Goal: Information Seeking & Learning: Learn about a topic

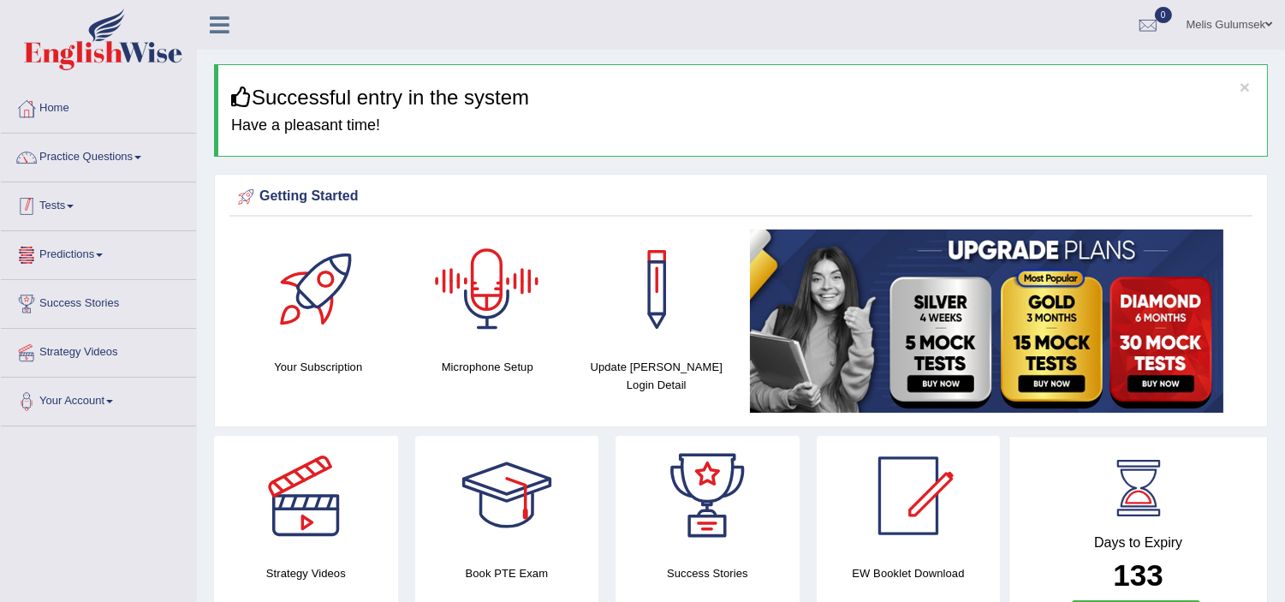
click at [54, 210] on link "Tests" at bounding box center [98, 203] width 195 height 43
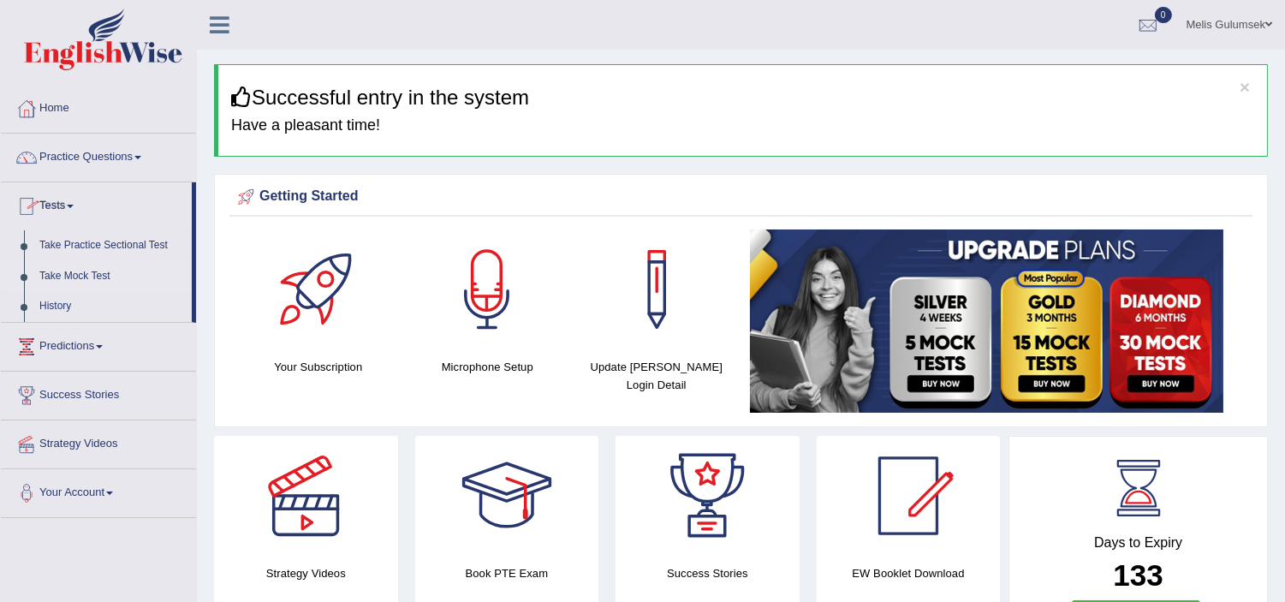
click at [70, 280] on link "Take Mock Test" at bounding box center [112, 276] width 160 height 31
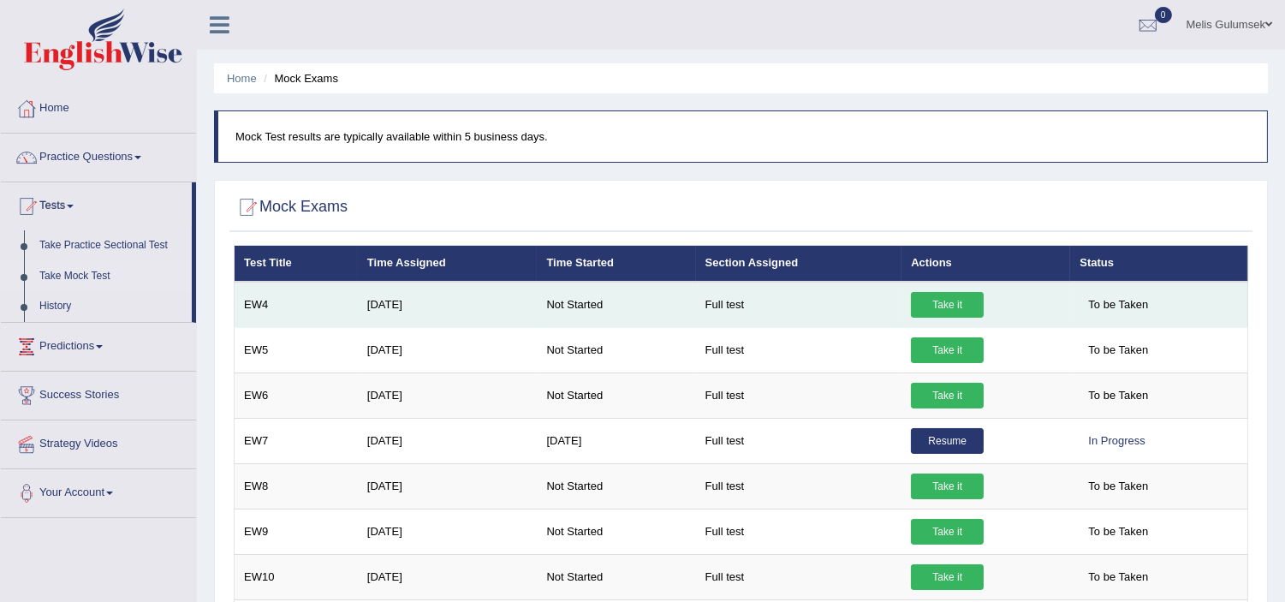
click at [942, 300] on link "Take it" at bounding box center [947, 305] width 73 height 26
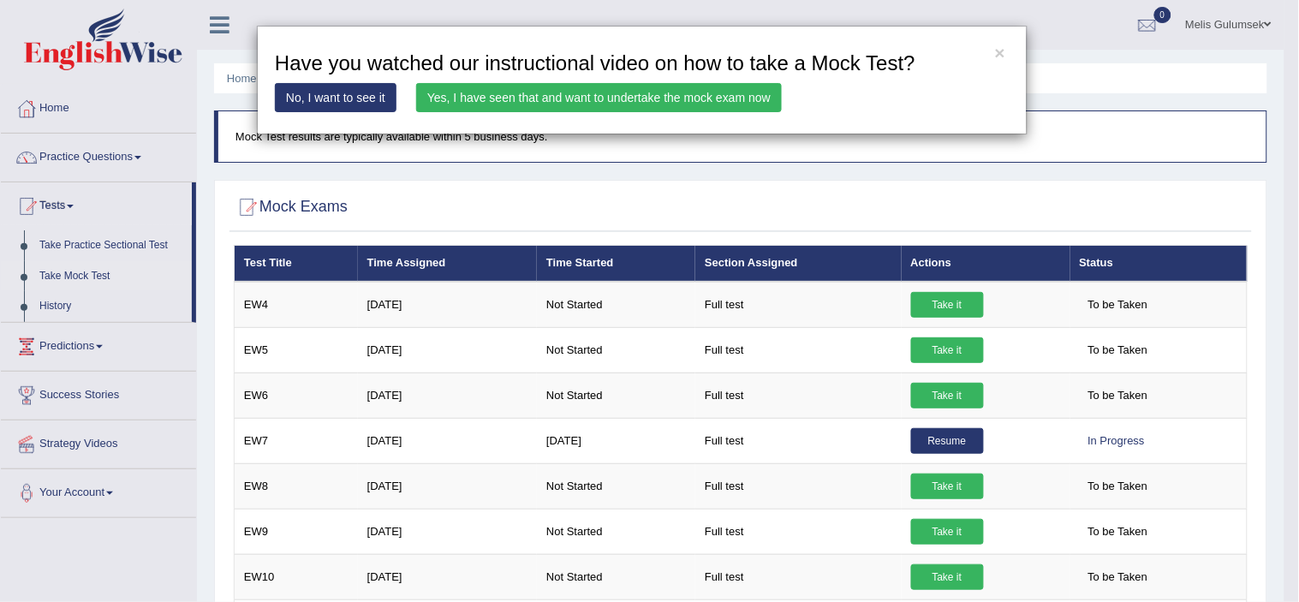
click at [664, 104] on link "Yes, I have seen that and want to undertake the mock exam now" at bounding box center [599, 97] width 366 height 29
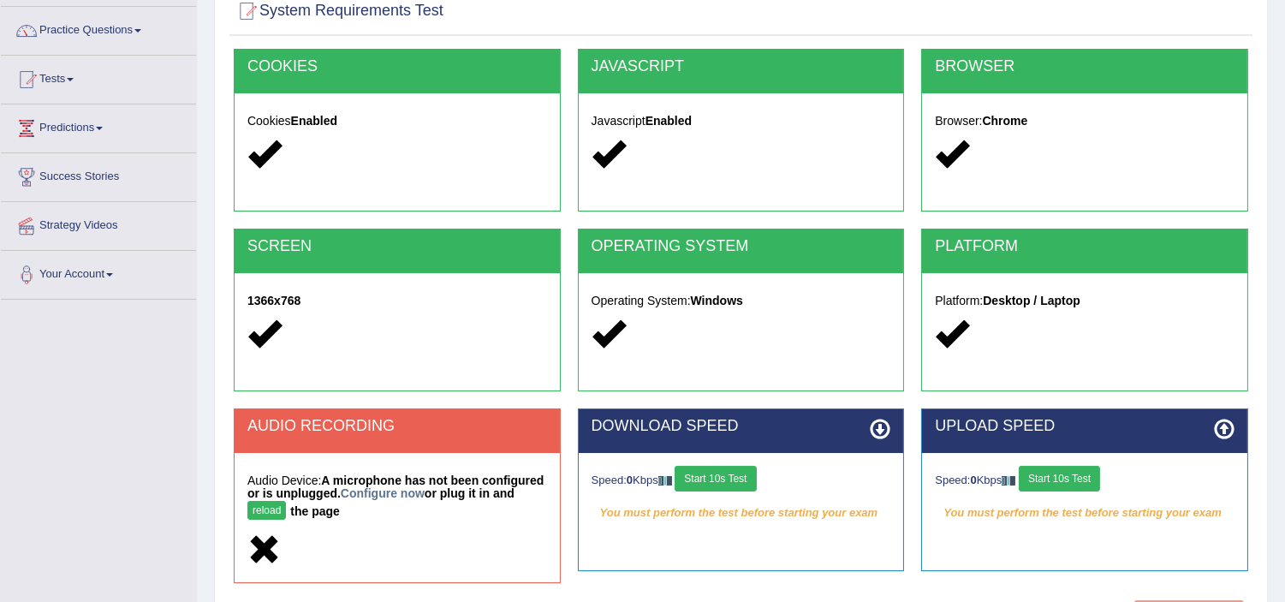
scroll to position [285, 0]
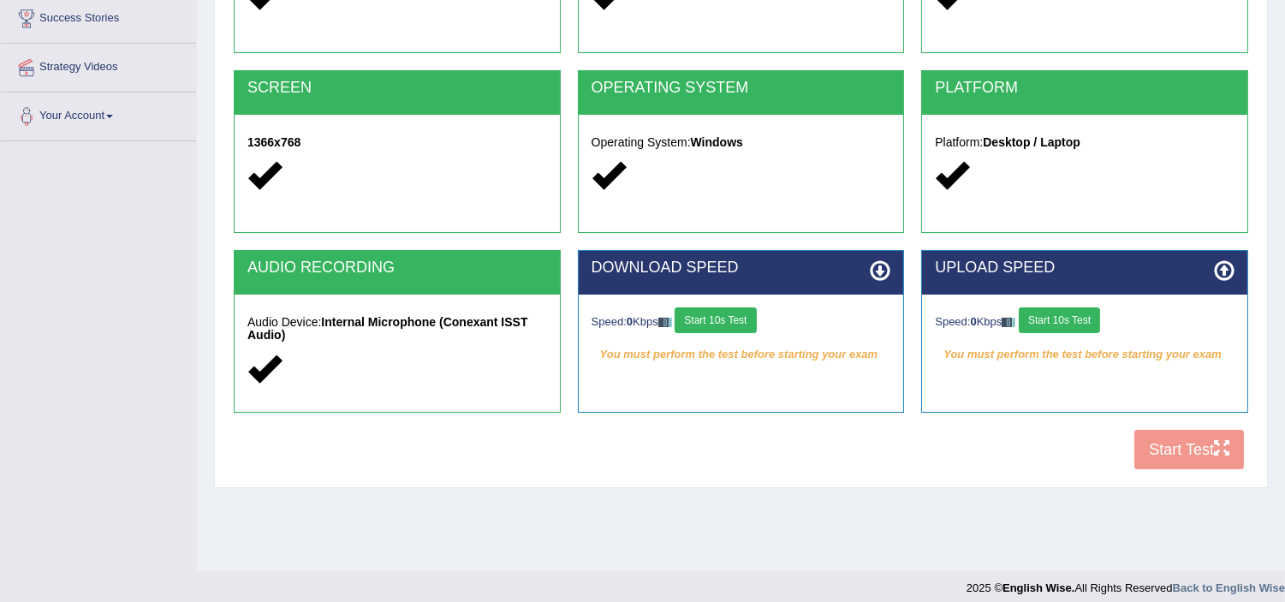
click at [726, 313] on button "Start 10s Test" at bounding box center [715, 320] width 81 height 26
click at [1086, 325] on button "Start 10s Test" at bounding box center [1059, 320] width 81 height 26
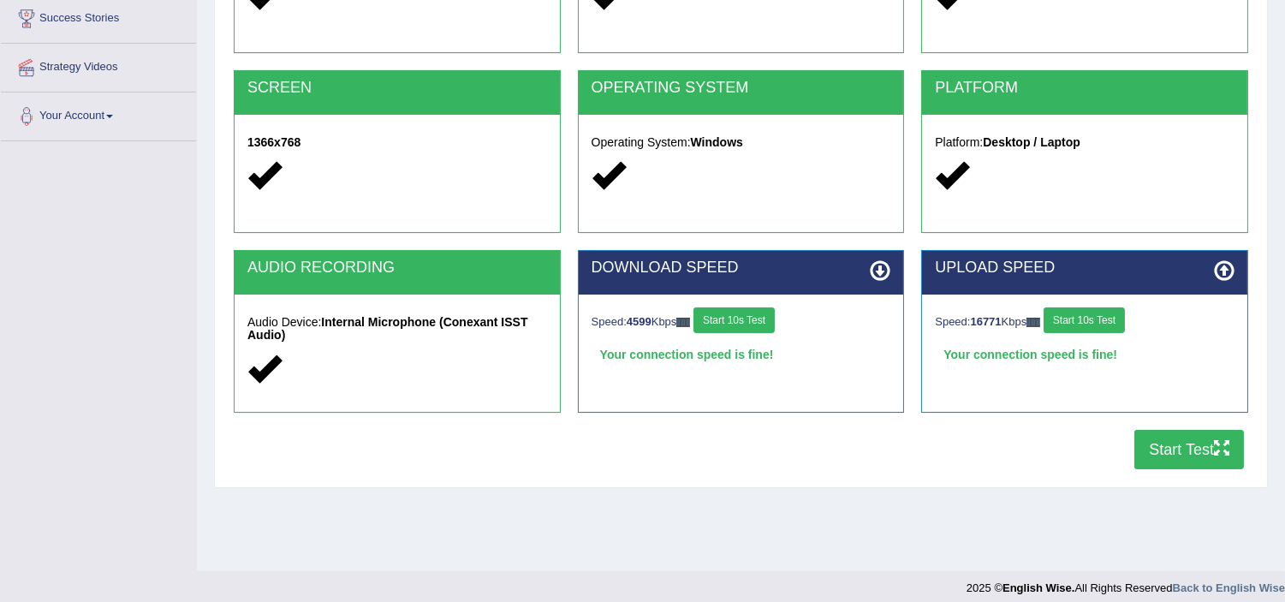
click at [1193, 442] on button "Start Test" at bounding box center [1190, 449] width 110 height 39
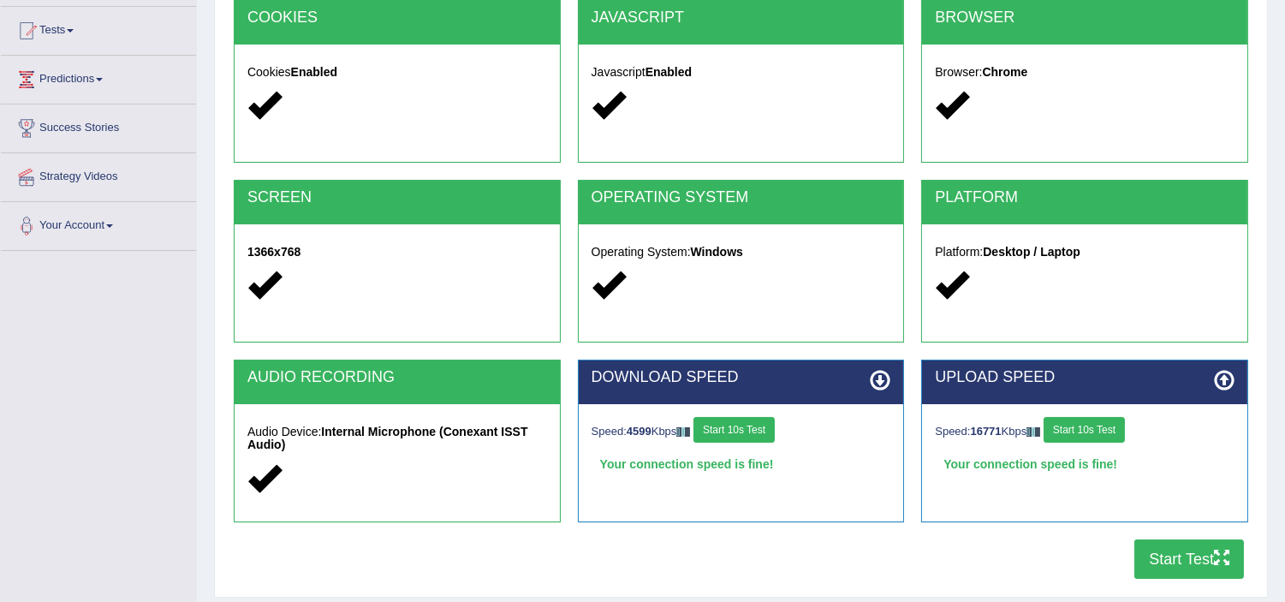
scroll to position [0, 0]
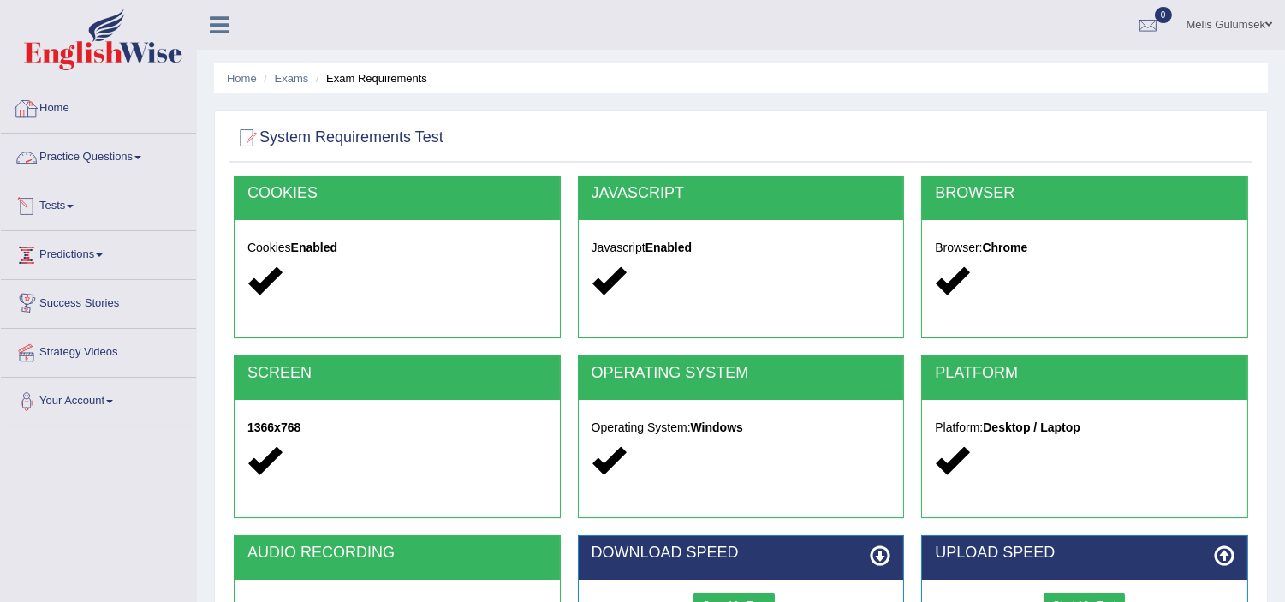
click at [52, 112] on link "Home" at bounding box center [98, 106] width 195 height 43
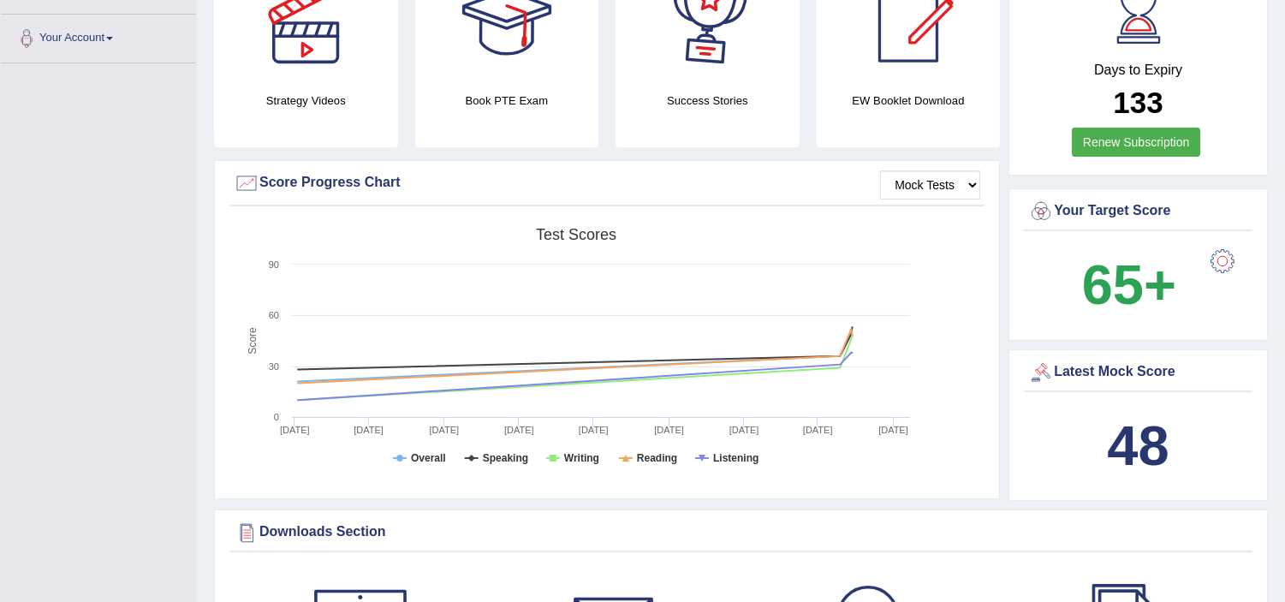
scroll to position [380, 0]
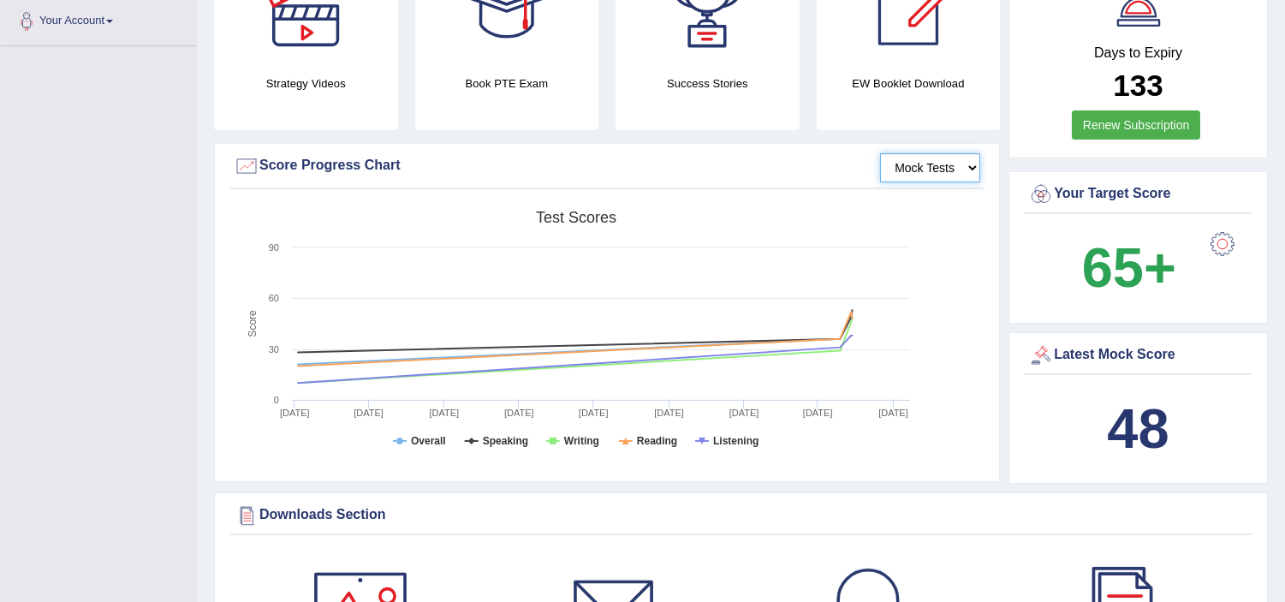
click at [904, 161] on select "Mock Tests" at bounding box center [930, 167] width 100 height 29
click at [880, 153] on select "Mock Tests" at bounding box center [930, 167] width 100 height 29
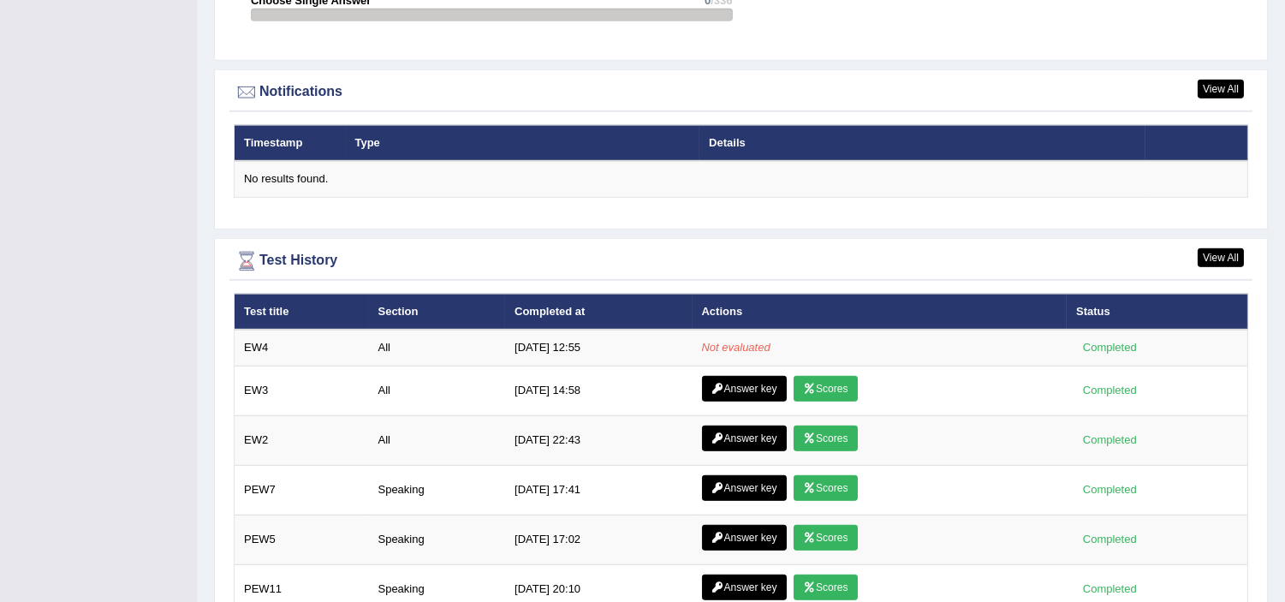
scroll to position [2093, 0]
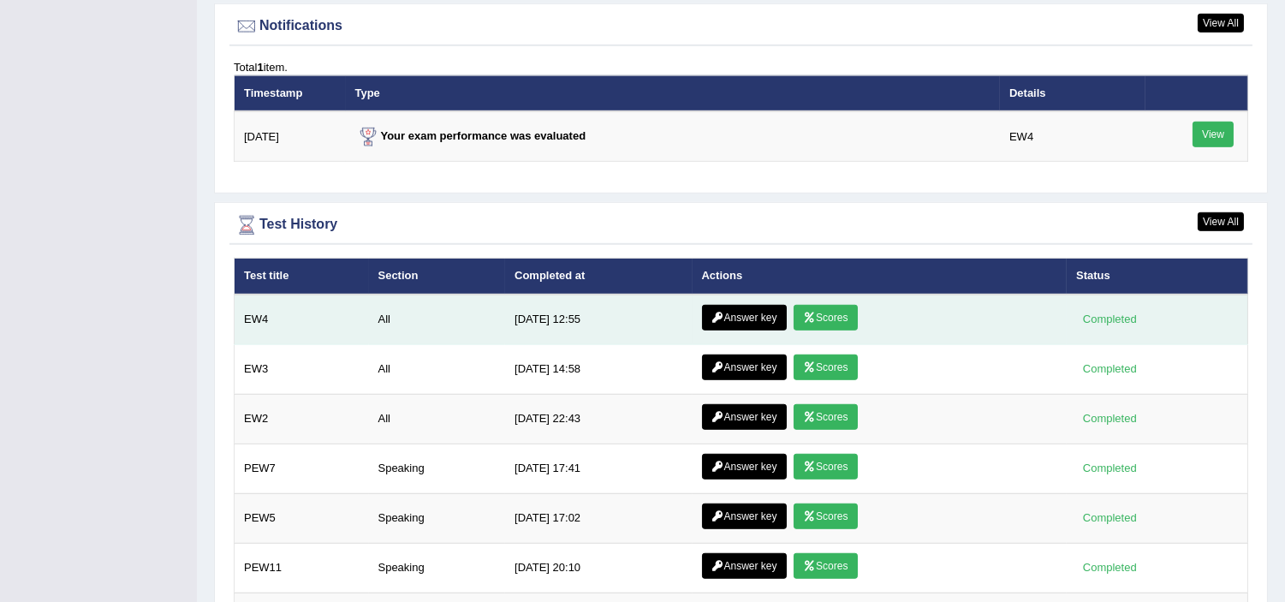
click at [838, 319] on link "Scores" at bounding box center [825, 318] width 63 height 26
click at [714, 313] on icon at bounding box center [718, 318] width 13 height 10
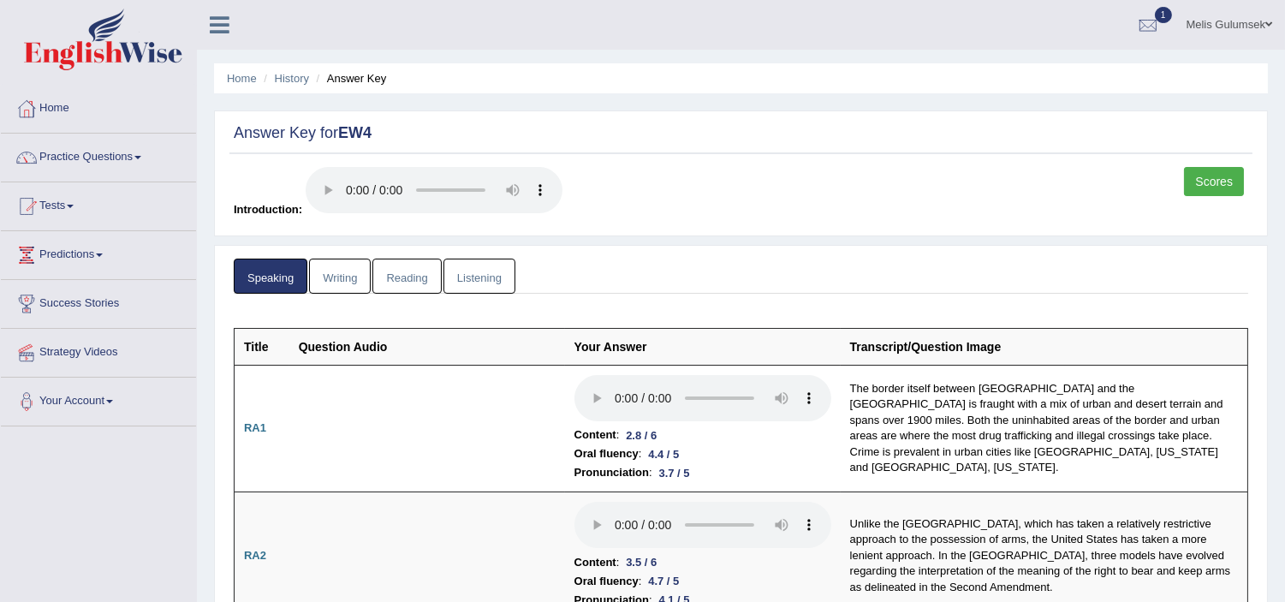
drag, startPoint x: 344, startPoint y: 270, endPoint x: 330, endPoint y: 274, distance: 15.2
click at [344, 270] on link "Writing" at bounding box center [340, 276] width 62 height 35
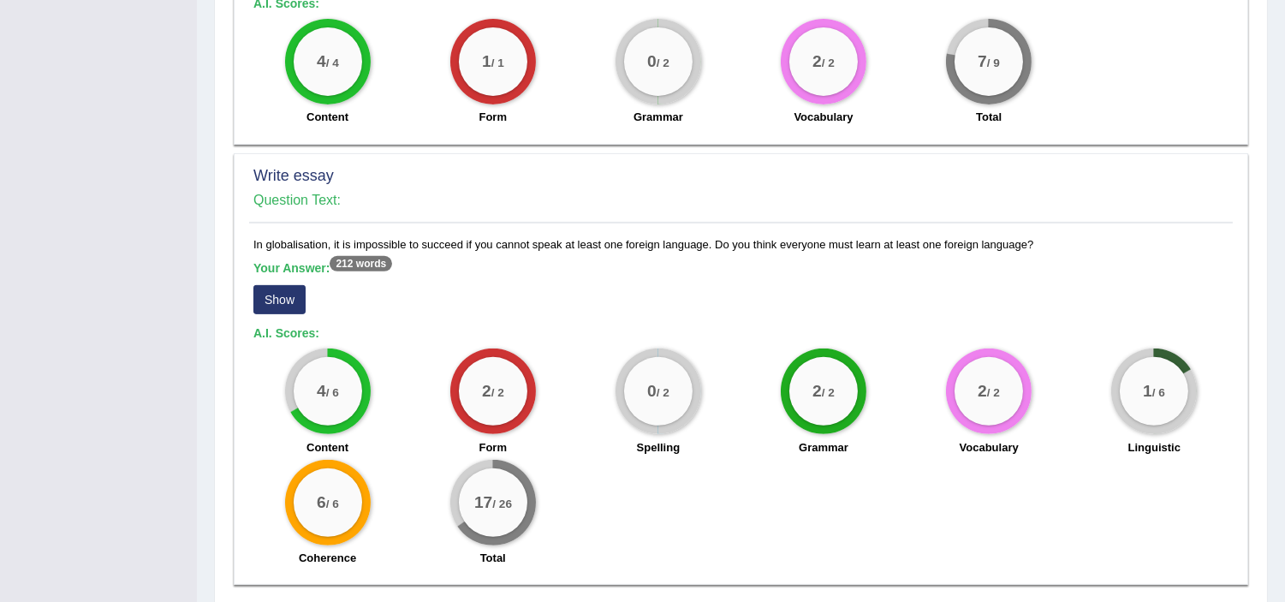
scroll to position [1252, 0]
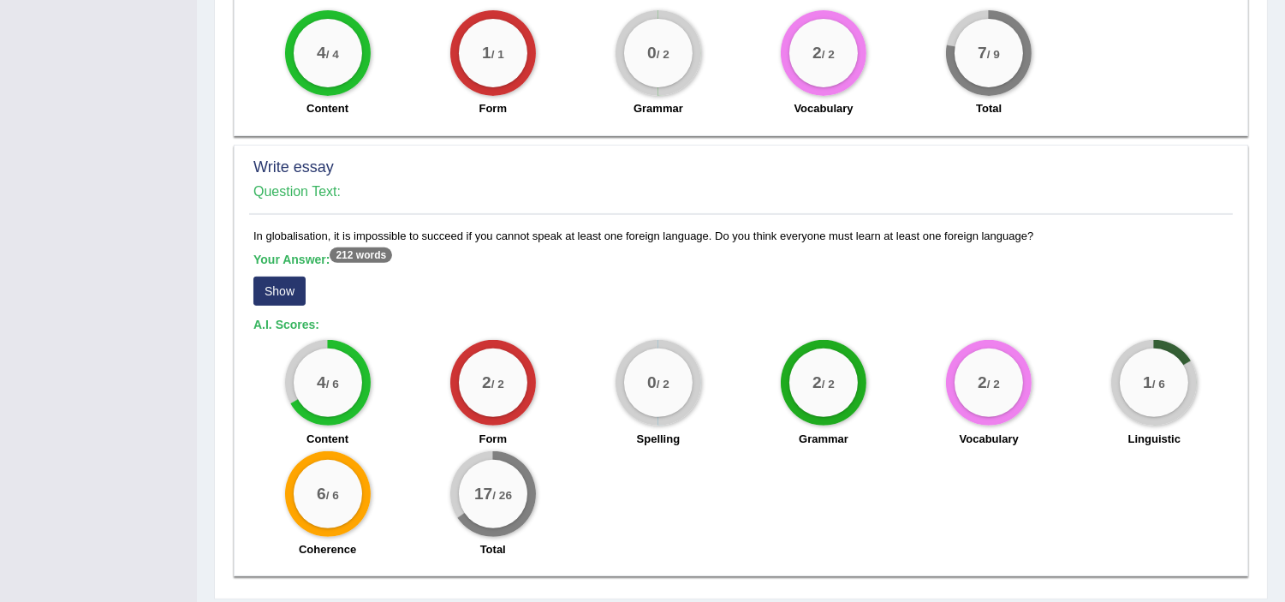
click at [283, 277] on button "Show" at bounding box center [279, 291] width 52 height 29
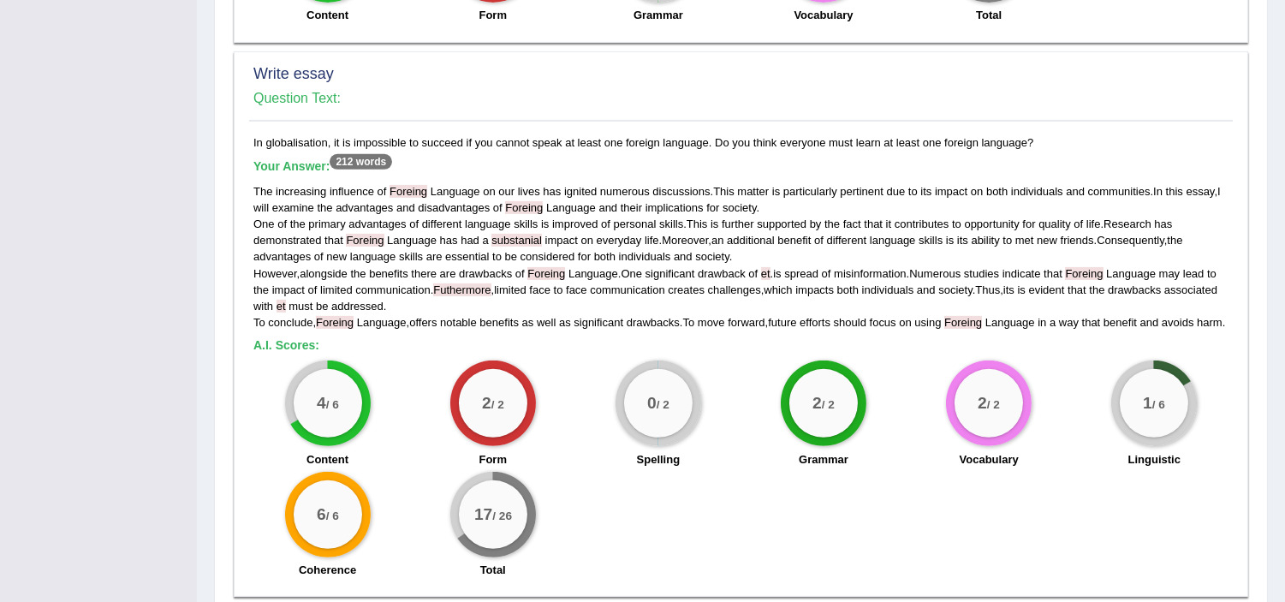
scroll to position [1382, 0]
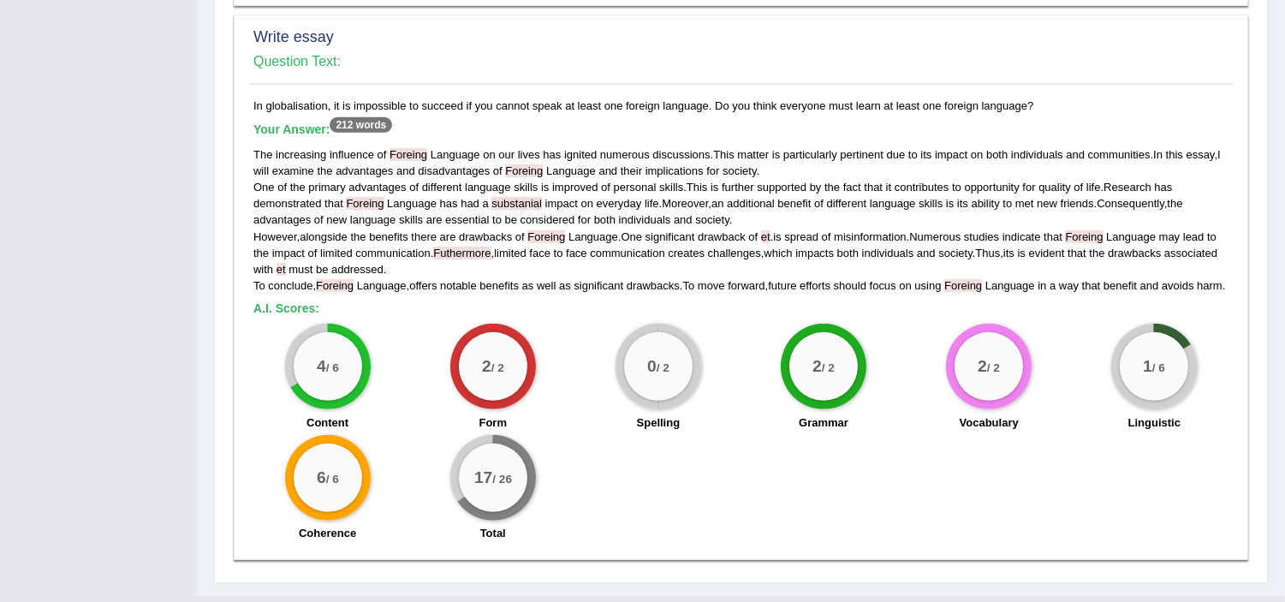
click at [285, 245] on div "The increasing influence of Foreing Language on our lives has ignited numerous …" at bounding box center [740, 219] width 975 height 147
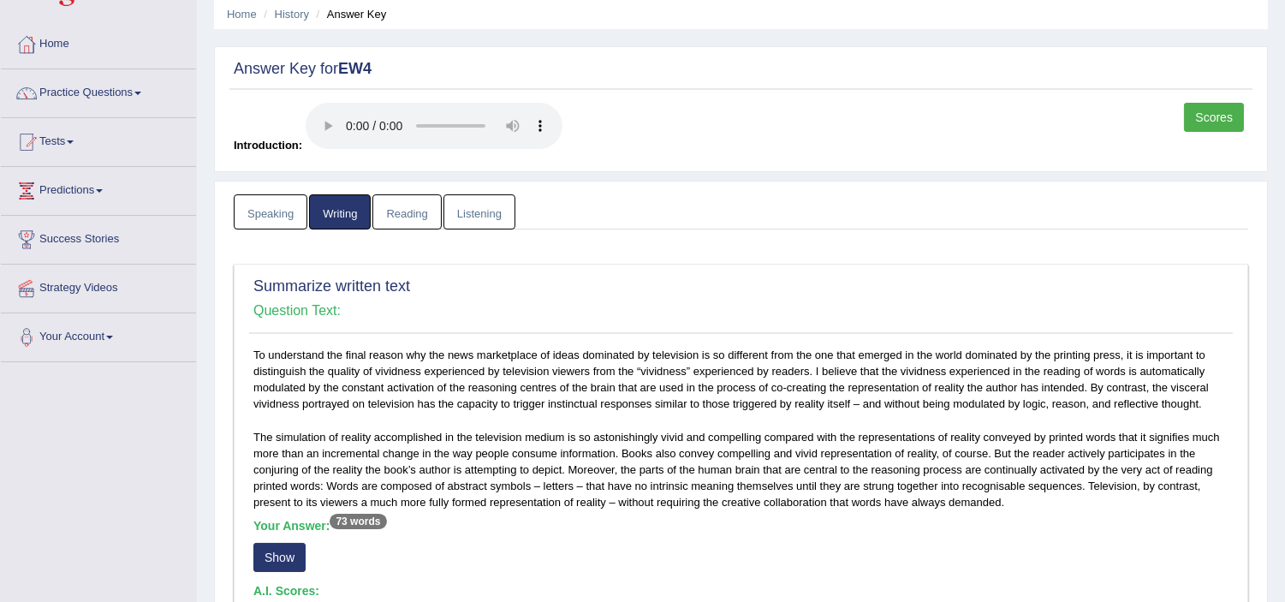
scroll to position [0, 0]
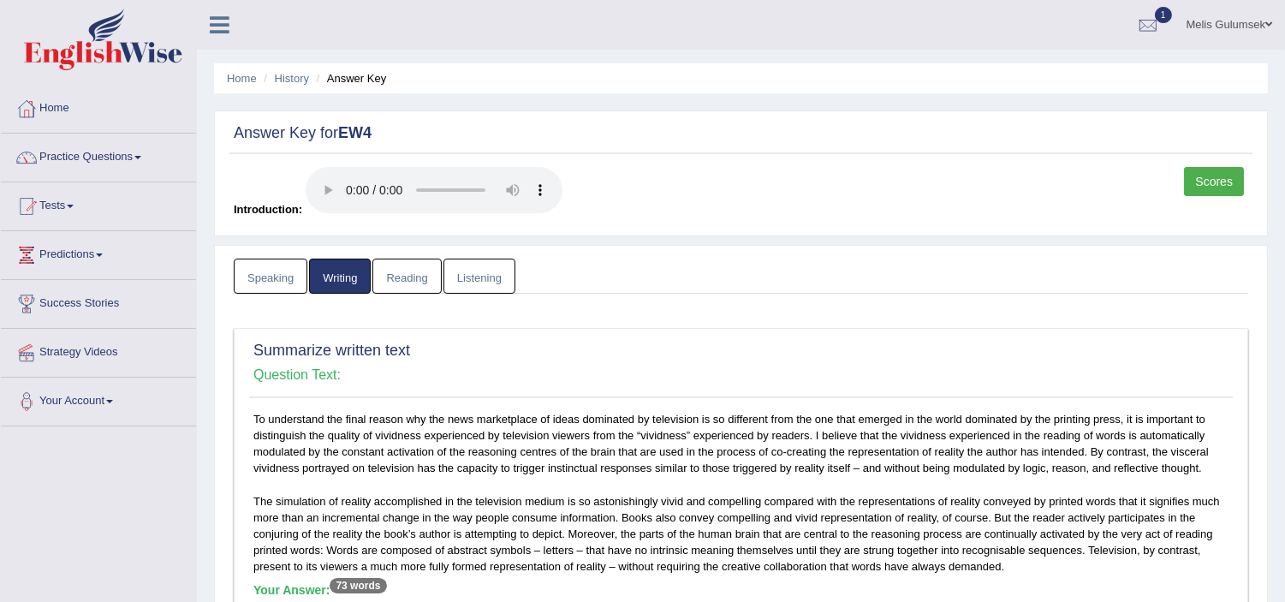
click at [381, 271] on link "Reading" at bounding box center [407, 276] width 69 height 35
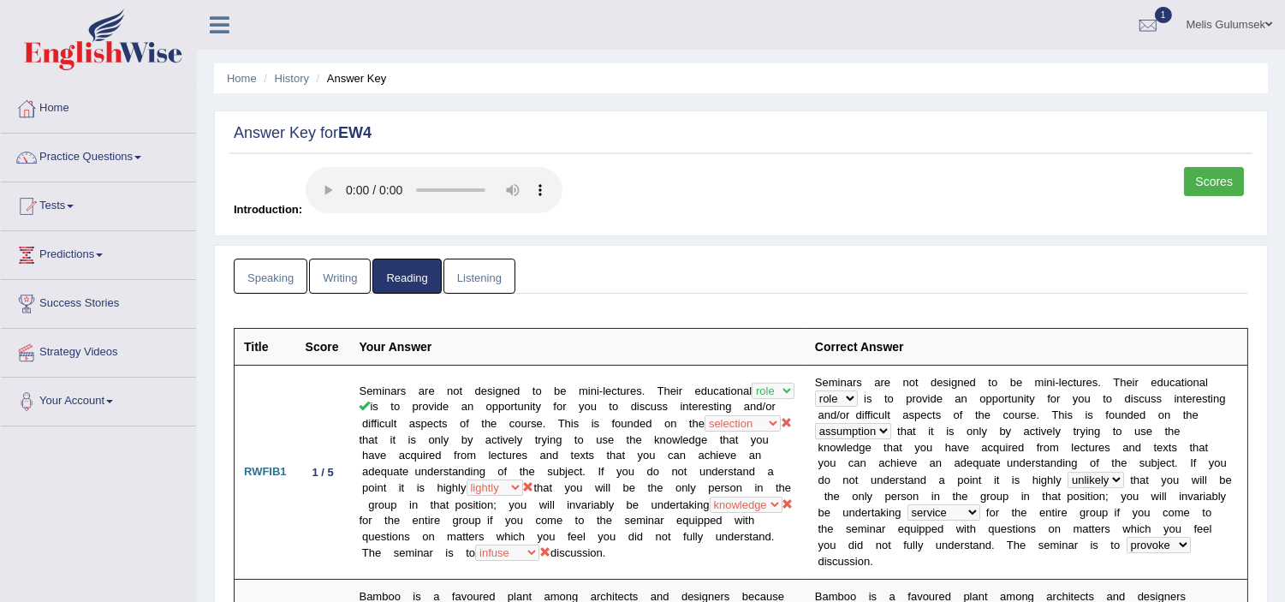
drag, startPoint x: 465, startPoint y: 278, endPoint x: 201, endPoint y: 275, distance: 263.8
click at [465, 278] on link "Listening" at bounding box center [480, 276] width 72 height 35
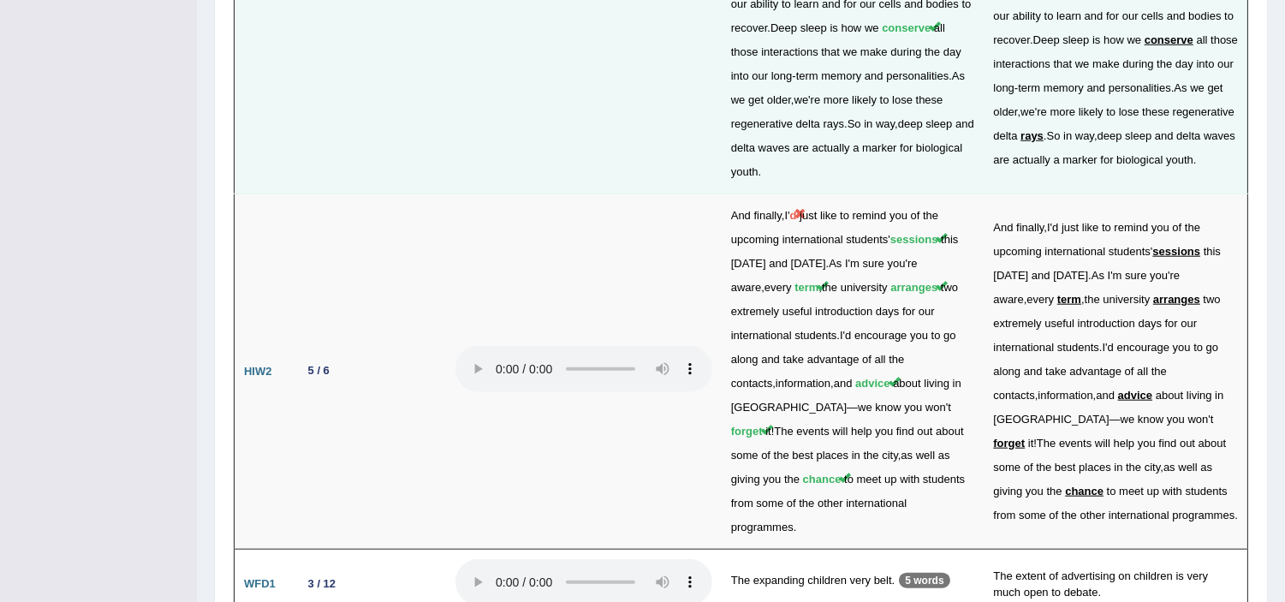
scroll to position [3747, 0]
